Goal: Task Accomplishment & Management: Manage account settings

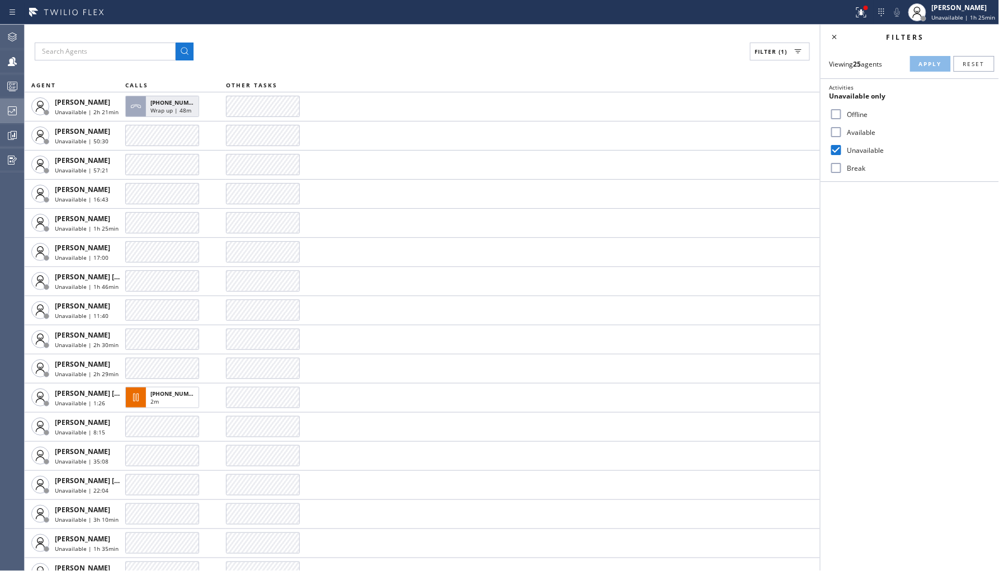
click at [4, 108] on div at bounding box center [12, 110] width 25 height 13
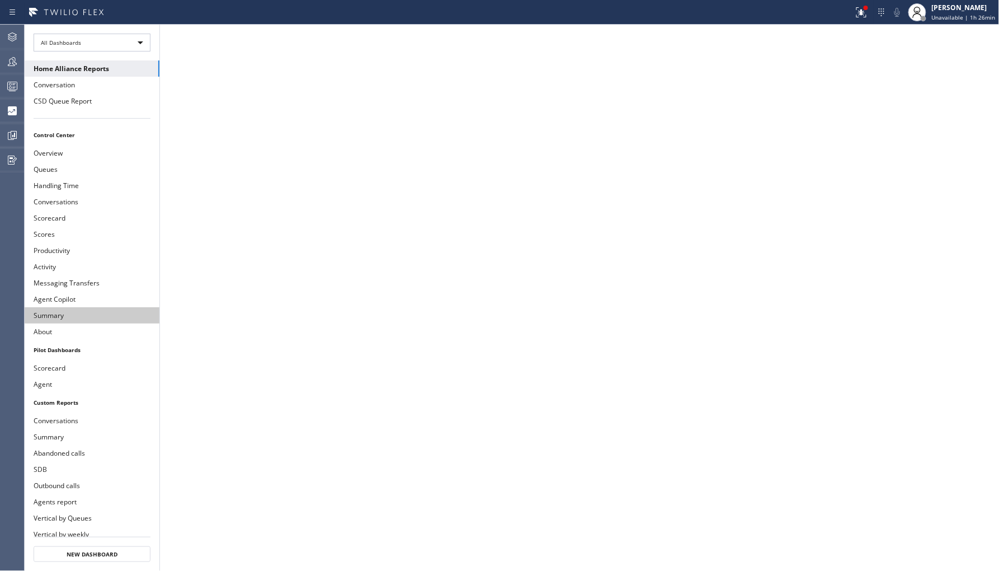
click at [88, 313] on button "Summary" at bounding box center [92, 315] width 135 height 16
drag, startPoint x: 17, startPoint y: 58, endPoint x: 34, endPoint y: 68, distance: 20.3
click at [17, 58] on icon at bounding box center [12, 61] width 13 height 13
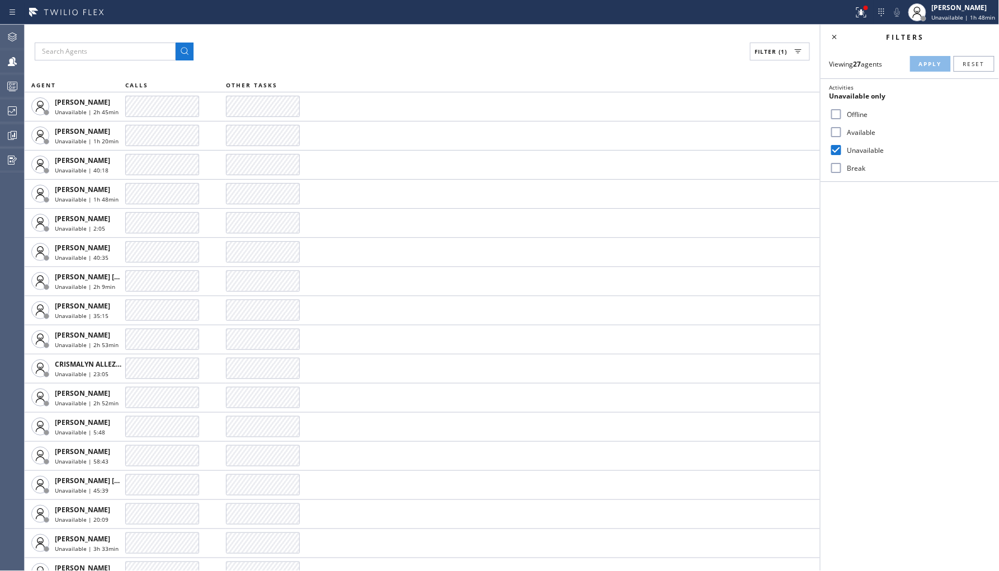
click at [852, 165] on label "Break" at bounding box center [916, 168] width 147 height 10
click at [843, 165] on input "Break" at bounding box center [836, 167] width 13 height 13
checkbox input "true"
click at [867, 153] on label "Unavailable" at bounding box center [916, 150] width 147 height 10
click at [843, 153] on input "Unavailable" at bounding box center [836, 149] width 13 height 13
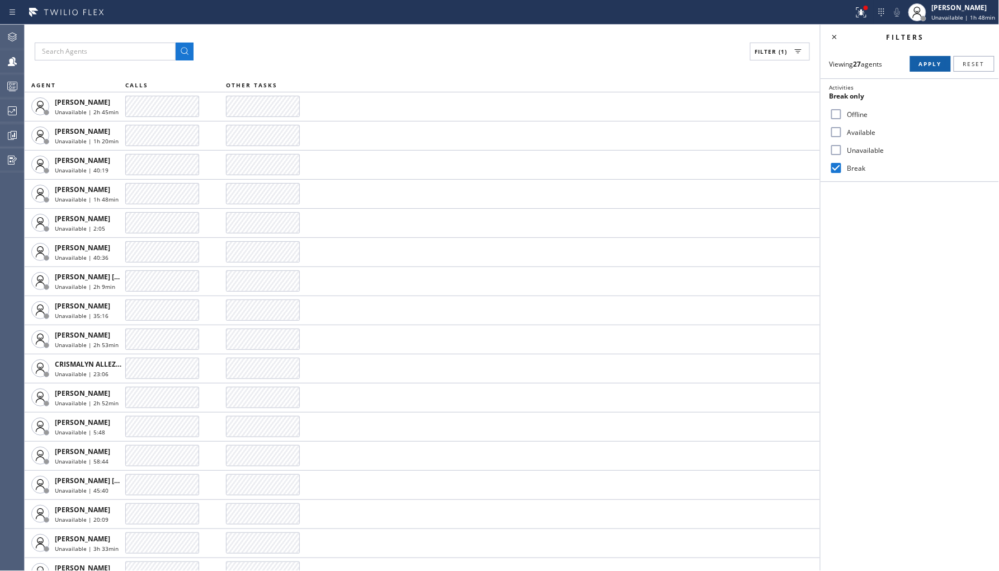
click at [926, 65] on span "Apply" at bounding box center [930, 64] width 23 height 8
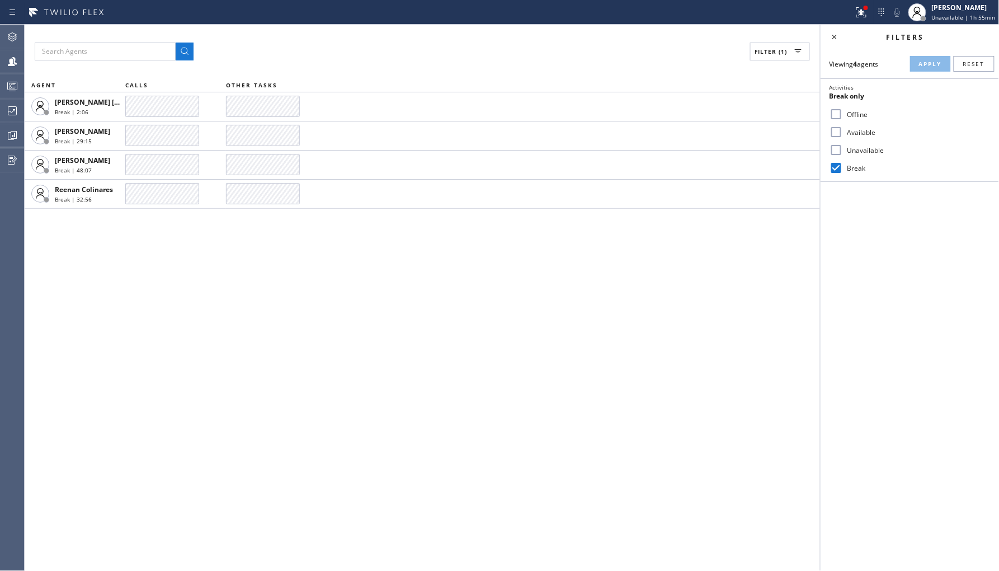
click at [832, 149] on input "Unavailable" at bounding box center [836, 149] width 13 height 13
checkbox input "true"
drag, startPoint x: 840, startPoint y: 169, endPoint x: 902, endPoint y: 132, distance: 72.5
click at [842, 169] on input "Break" at bounding box center [836, 167] width 13 height 13
click at [932, 57] on button "Apply" at bounding box center [930, 64] width 41 height 16
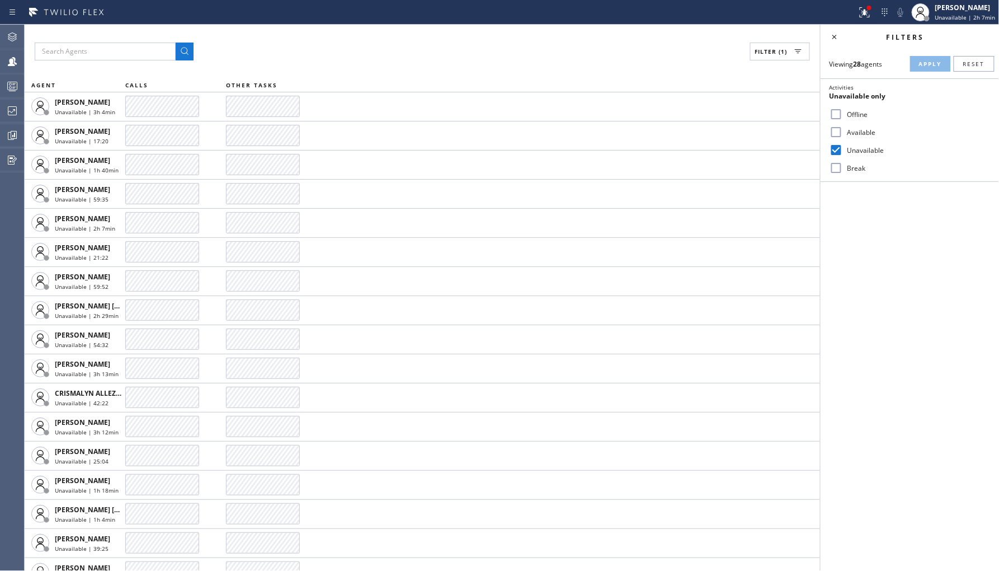
drag, startPoint x: 841, startPoint y: 167, endPoint x: 901, endPoint y: 146, distance: 62.8
click at [841, 167] on input "Break" at bounding box center [836, 167] width 13 height 13
checkbox input "true"
click at [874, 152] on label "Unavailable" at bounding box center [916, 150] width 147 height 10
click at [843, 152] on input "Unavailable" at bounding box center [836, 149] width 13 height 13
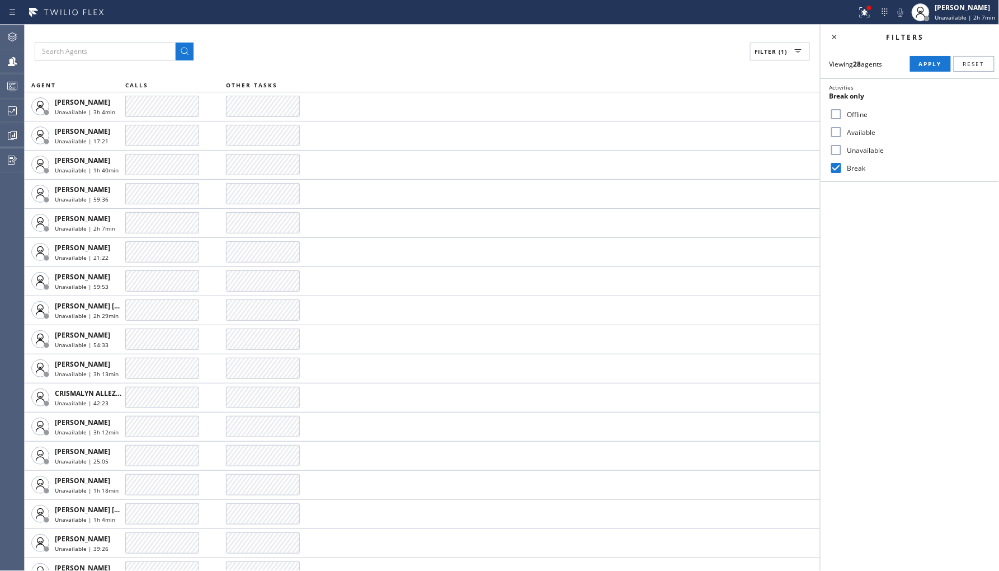
click at [926, 43] on div "Filters" at bounding box center [910, 37] width 178 height 25
click at [925, 60] on span "Apply" at bounding box center [930, 64] width 23 height 8
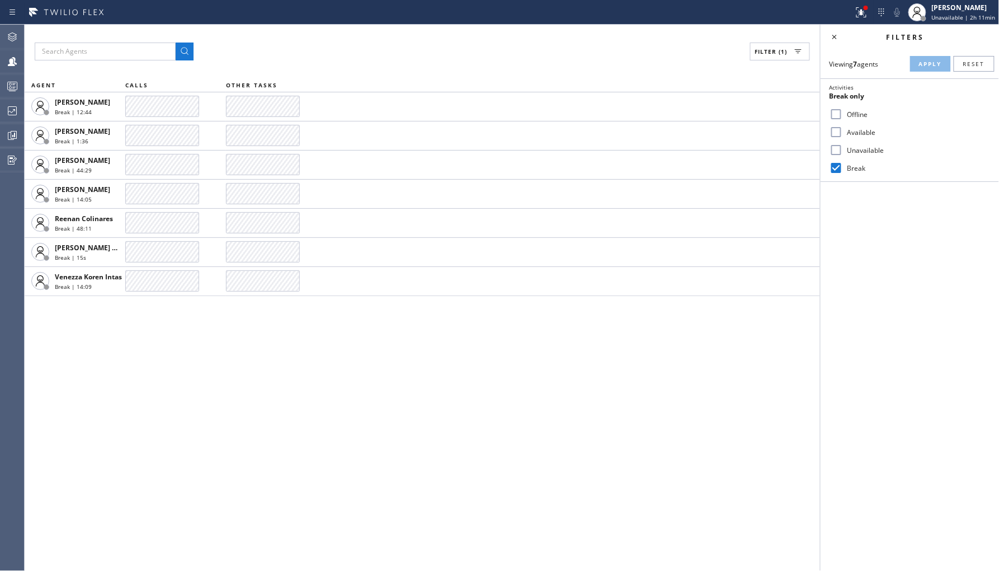
click at [860, 153] on label "Unavailable" at bounding box center [916, 150] width 147 height 10
click at [843, 153] on input "Unavailable" at bounding box center [836, 149] width 13 height 13
checkbox input "true"
drag, startPoint x: 852, startPoint y: 168, endPoint x: 868, endPoint y: 158, distance: 18.3
click at [853, 168] on label "Break" at bounding box center [916, 168] width 147 height 10
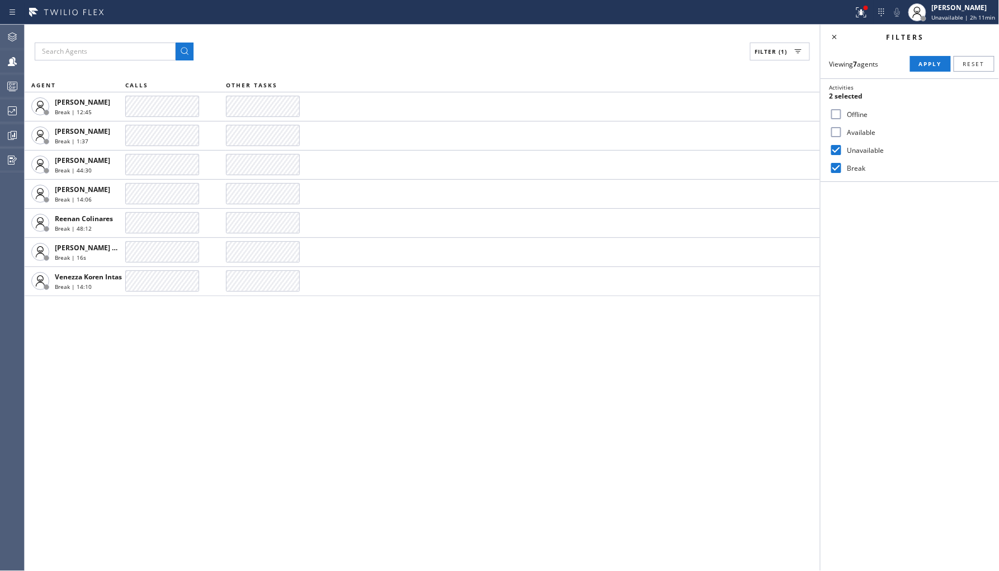
click at [843, 168] on input "Break" at bounding box center [836, 167] width 13 height 13
checkbox input "false"
click at [933, 56] on button "Apply" at bounding box center [930, 64] width 41 height 16
